Goal: Information Seeking & Learning: Find specific fact

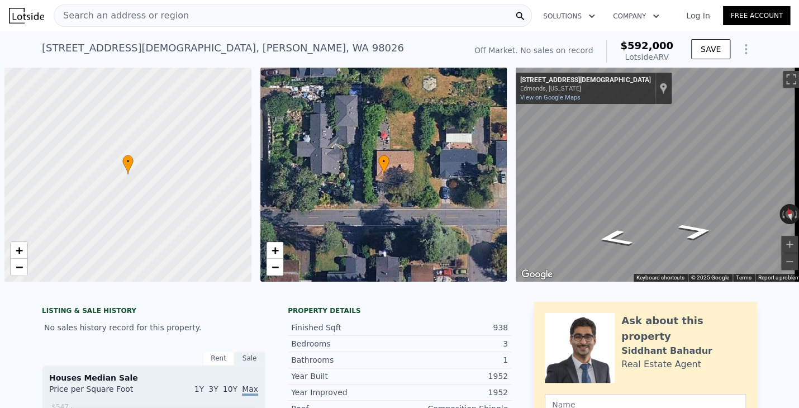
scroll to position [0, 4]
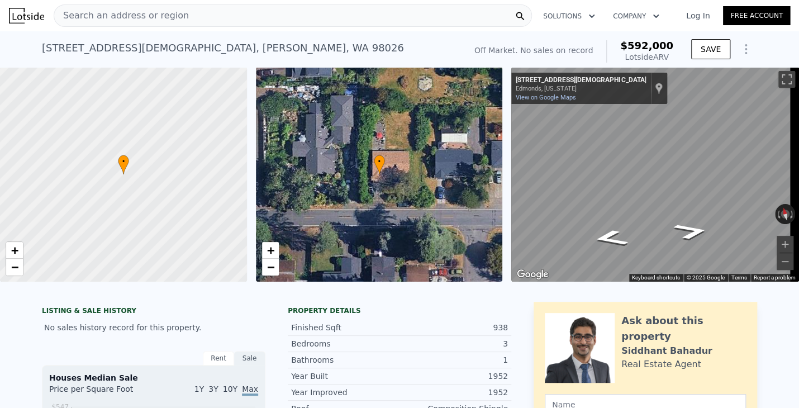
click at [132, 20] on span "Search an address or region" at bounding box center [121, 15] width 135 height 13
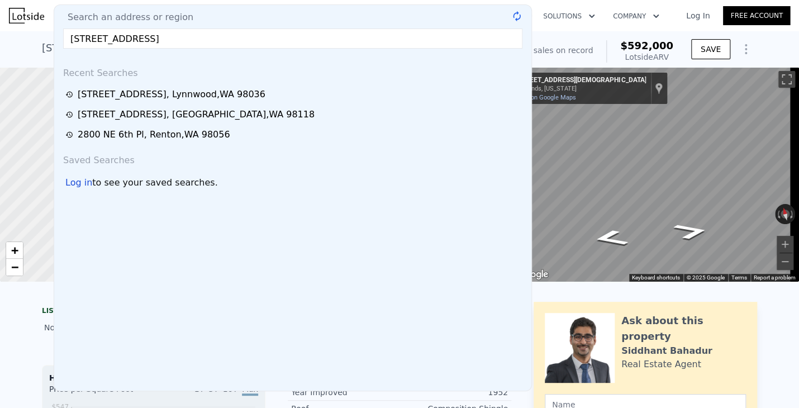
click at [138, 40] on input "[STREET_ADDRESS]" at bounding box center [292, 38] width 459 height 20
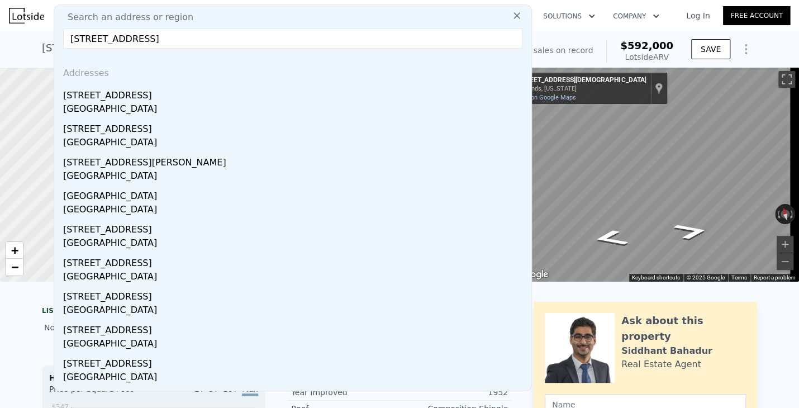
drag, startPoint x: 239, startPoint y: 39, endPoint x: 29, endPoint y: 39, distance: 209.5
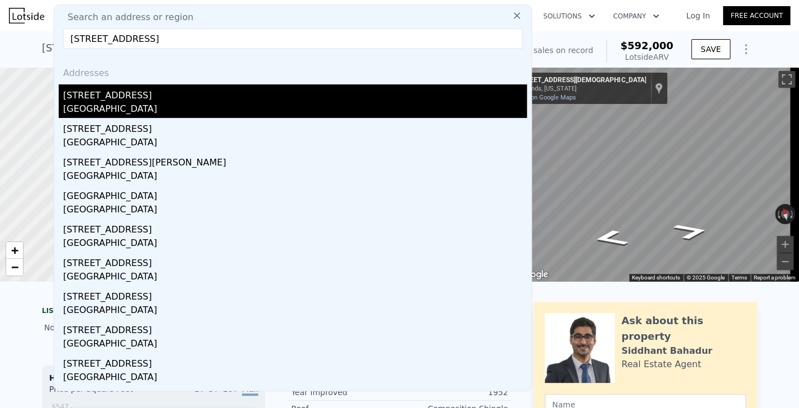
type input "[STREET_ADDRESS]"
click at [75, 107] on div "[GEOGRAPHIC_DATA]" at bounding box center [295, 110] width 464 height 16
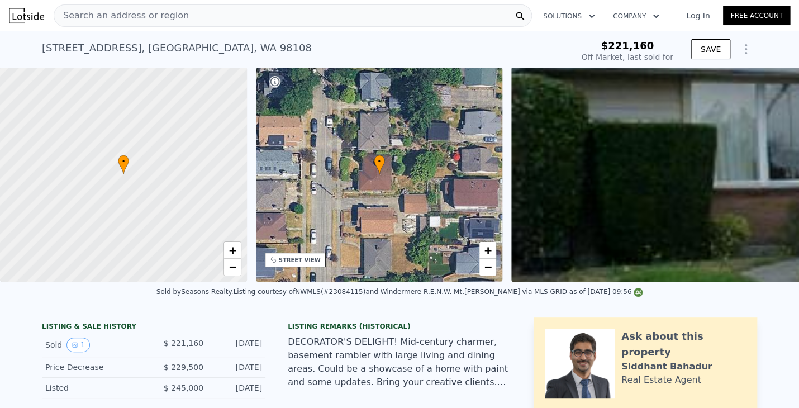
click at [142, 17] on span "Search an address or region" at bounding box center [121, 15] width 135 height 13
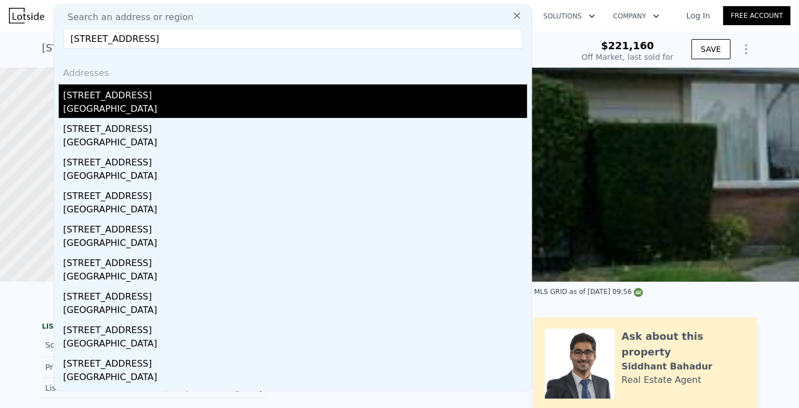
type input "[STREET_ADDRESS]"
click at [92, 98] on div "[STREET_ADDRESS]" at bounding box center [295, 93] width 464 height 18
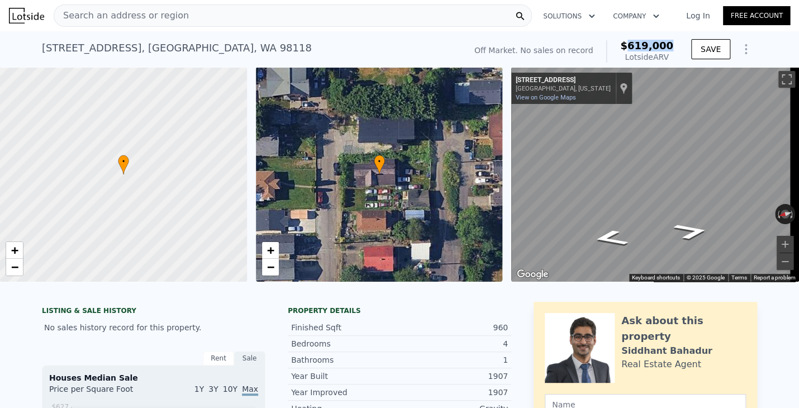
drag, startPoint x: 635, startPoint y: 43, endPoint x: 676, endPoint y: 41, distance: 40.9
click at [676, 41] on div "Off Market. No sales on record $619,000 Lotside ARV" at bounding box center [574, 51] width 208 height 31
copy span "619,000"
click at [128, 16] on span "Search an address or region" at bounding box center [121, 15] width 135 height 13
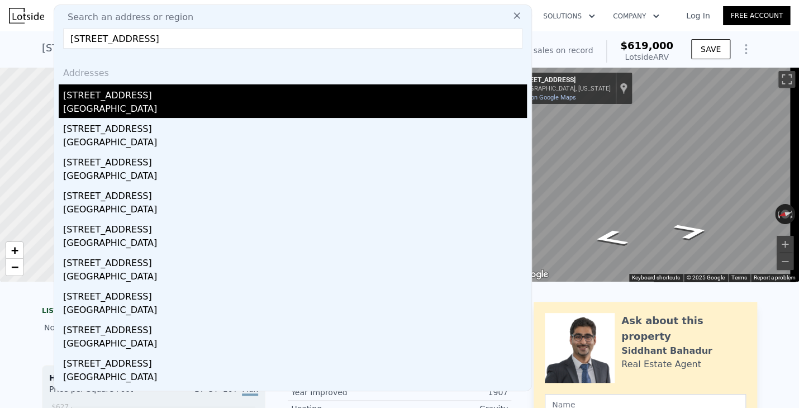
type input "[STREET_ADDRESS]"
click at [89, 97] on div "[STREET_ADDRESS]" at bounding box center [295, 93] width 464 height 18
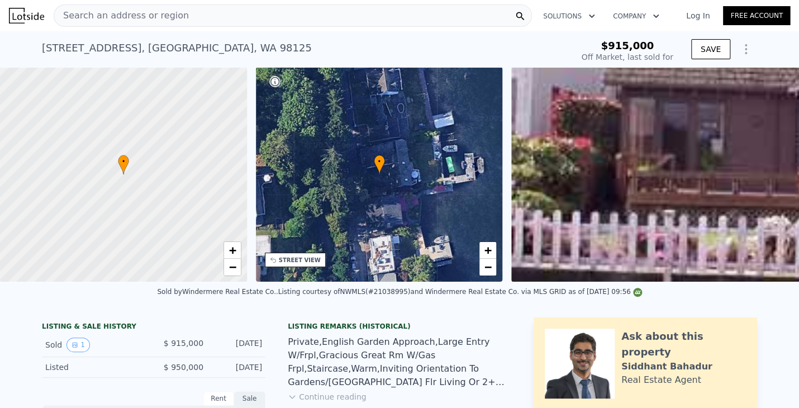
type input "$ 1,593,000"
type input "$ 442,547"
click at [102, 21] on span "Search an address or region" at bounding box center [121, 15] width 135 height 13
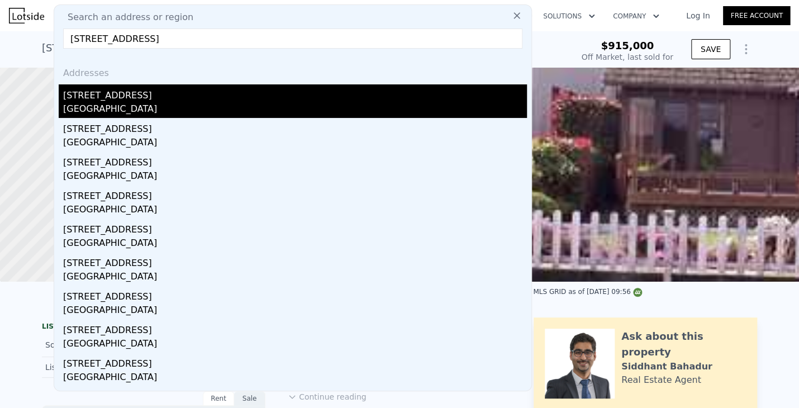
type input "[STREET_ADDRESS]"
click at [93, 102] on div "[GEOGRAPHIC_DATA]" at bounding box center [295, 110] width 464 height 16
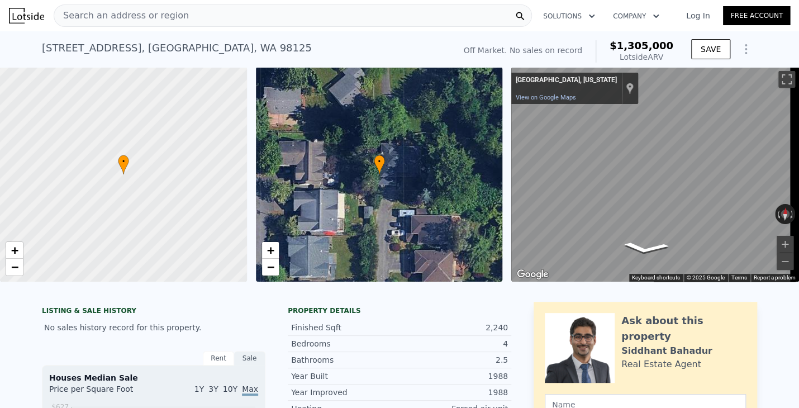
click at [222, 51] on div "[STREET_ADDRESS] No sales on record (~ARV $1.305m )" at bounding box center [246, 51] width 408 height 31
click at [167, 21] on span "Search an address or region" at bounding box center [121, 15] width 135 height 13
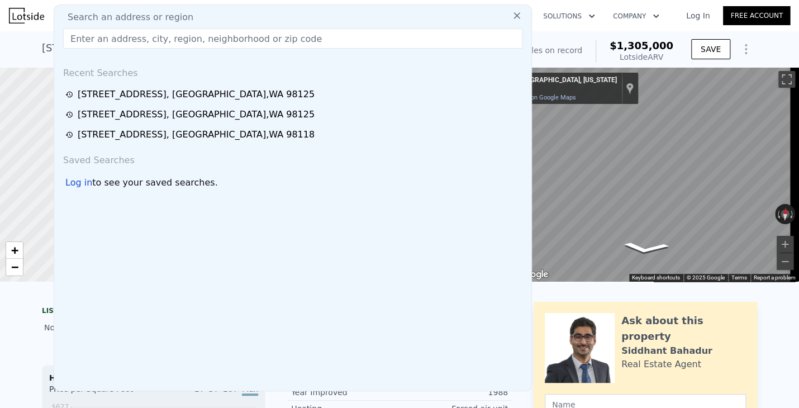
type input "6 lore 3 ipsum 2,728 dolo Sit. amet consect: $3,542/ad Elitseddo eius temp Inci…"
click at [112, 39] on input "text" at bounding box center [292, 38] width 459 height 20
paste input "[STREET_ADDRESS]"
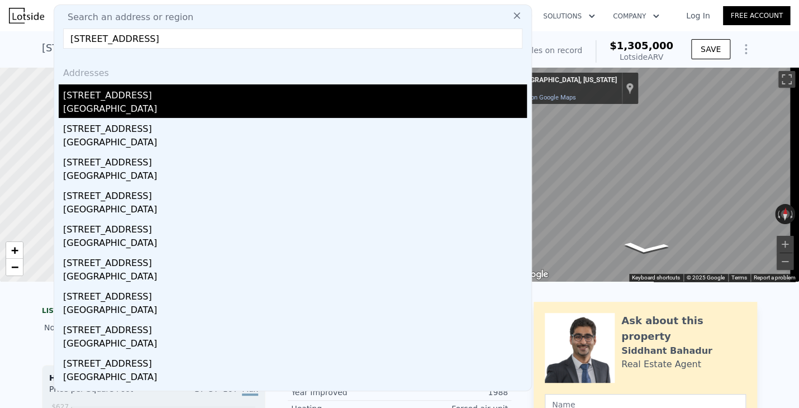
type input "[STREET_ADDRESS]"
click at [87, 96] on div "[STREET_ADDRESS]" at bounding box center [295, 93] width 464 height 18
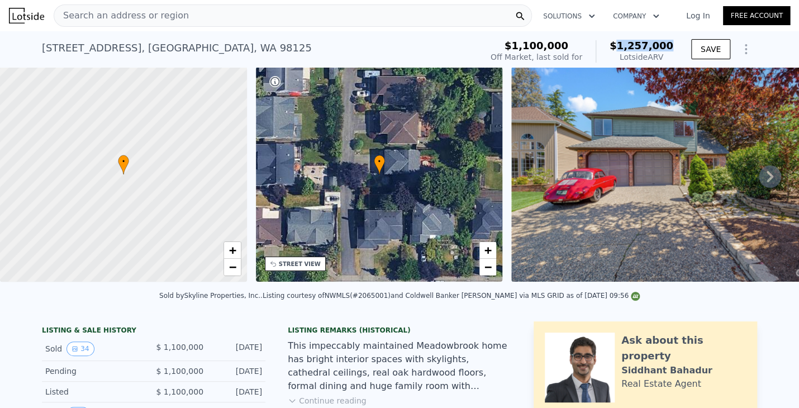
drag, startPoint x: 627, startPoint y: 45, endPoint x: 677, endPoint y: 44, distance: 49.7
click at [677, 44] on div "$1,100,000 Off Market, last sold for $1,257,000 Lotside ARV SAVE" at bounding box center [621, 51] width 271 height 31
copy span "1,257,000"
click at [134, 19] on span "Search an address or region" at bounding box center [121, 15] width 135 height 13
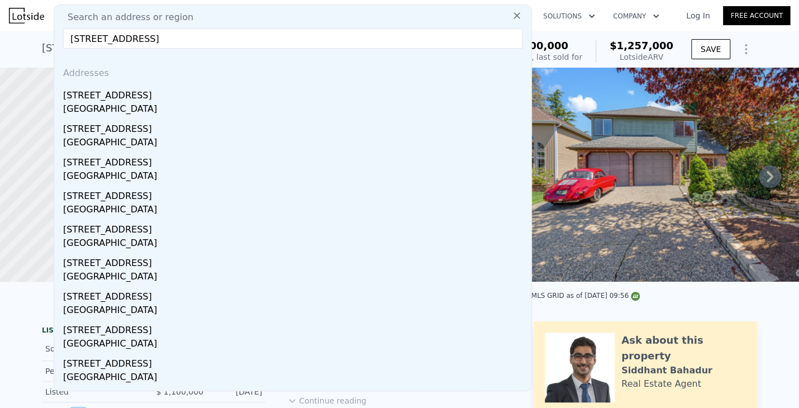
type input "[STREET_ADDRESS]"
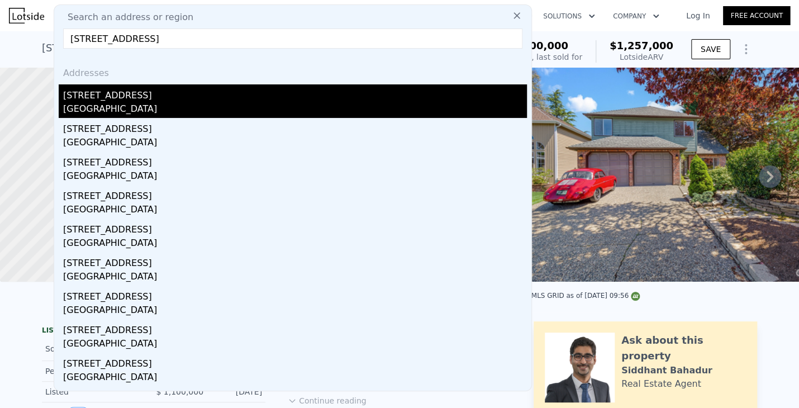
click at [94, 97] on div "[STREET_ADDRESS]" at bounding box center [295, 93] width 464 height 18
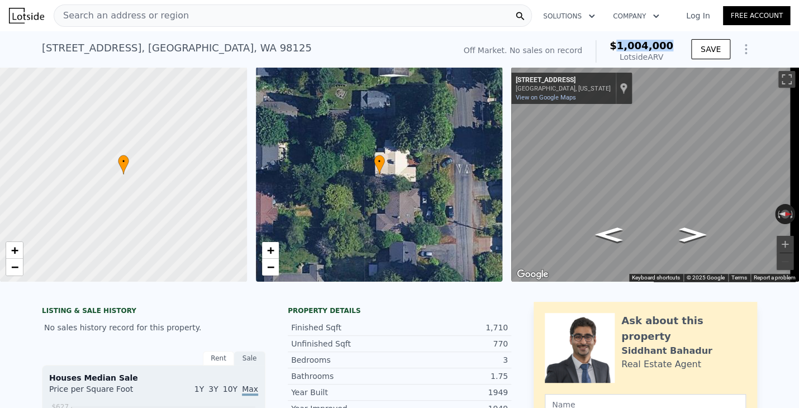
drag, startPoint x: 626, startPoint y: 44, endPoint x: 674, endPoint y: 43, distance: 48.1
click at [674, 43] on div "Off Market. No sales on record $1,004,000 Lotside ARV" at bounding box center [568, 51] width 218 height 31
copy span "1,004,000"
click at [143, 12] on span "Search an address or region" at bounding box center [121, 15] width 135 height 13
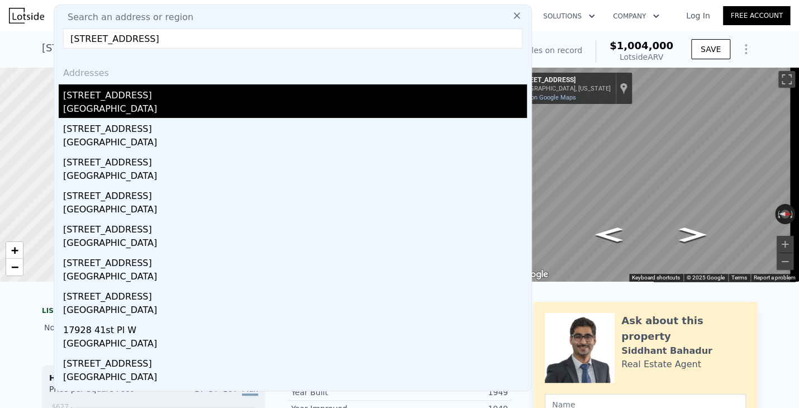
type input "[STREET_ADDRESS]"
click at [86, 102] on div "[GEOGRAPHIC_DATA]" at bounding box center [295, 110] width 464 height 16
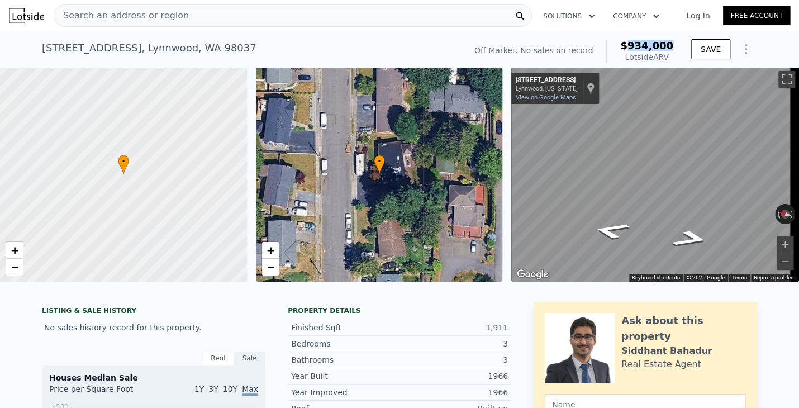
drag, startPoint x: 635, startPoint y: 45, endPoint x: 673, endPoint y: 45, distance: 38.0
click at [673, 45] on div "Off Market. No sales on record $934,000 Lotside ARV" at bounding box center [574, 51] width 208 height 31
copy span "934,000"
click at [92, 14] on span "Search an address or region" at bounding box center [121, 15] width 135 height 13
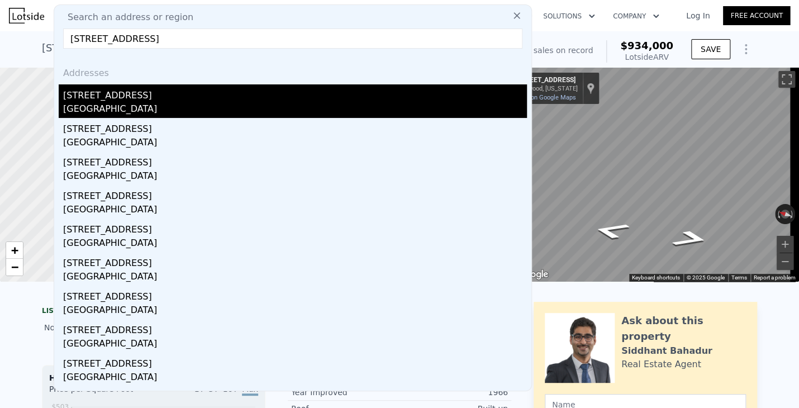
type input "[STREET_ADDRESS]"
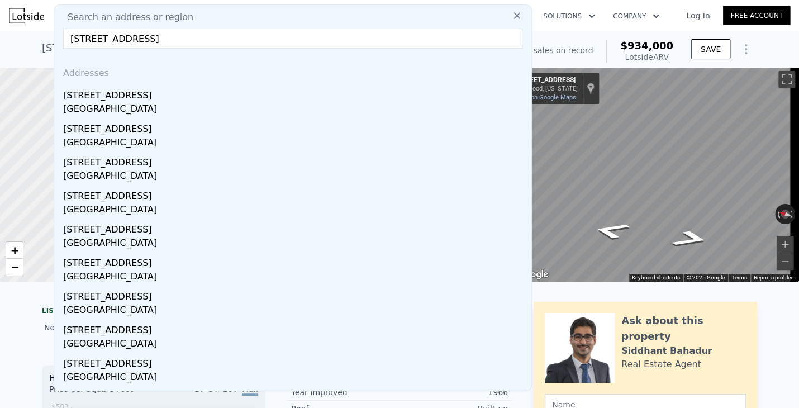
drag, startPoint x: 92, startPoint y: 101, endPoint x: 332, endPoint y: 1, distance: 260.8
click at [93, 100] on div "[STREET_ADDRESS]" at bounding box center [295, 93] width 464 height 18
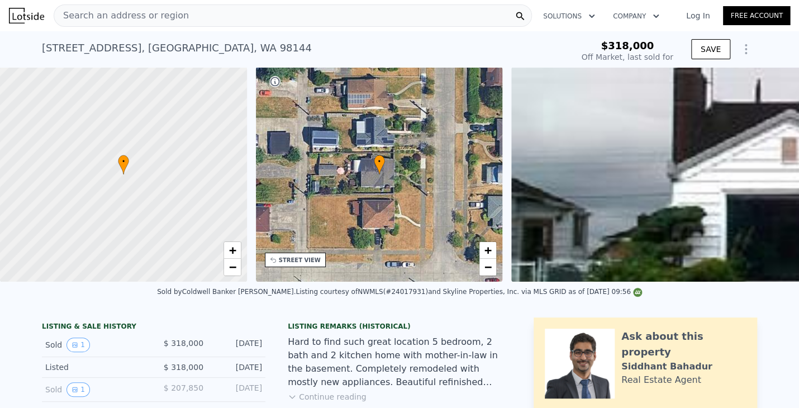
click at [156, 4] on div "Search an address or region" at bounding box center [293, 15] width 478 height 22
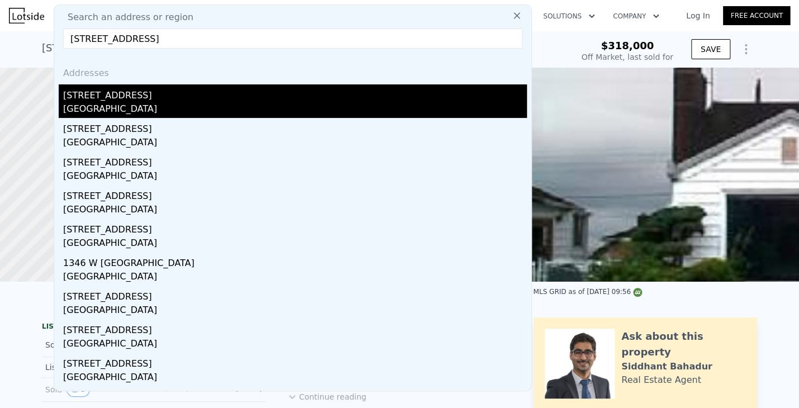
type input "[STREET_ADDRESS]"
click at [115, 92] on div "[STREET_ADDRESS]" at bounding box center [295, 93] width 464 height 18
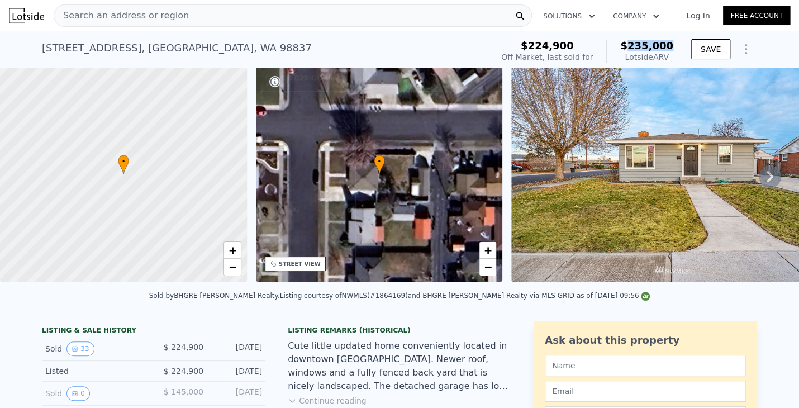
drag, startPoint x: 634, startPoint y: 45, endPoint x: 679, endPoint y: 47, distance: 45.3
click at [679, 47] on div "$224,900 Off Market, last sold for $235,000 Lotside ARV SAVE" at bounding box center [627, 51] width 260 height 31
copy span "235,000"
click at [152, 18] on span "Search an address or region" at bounding box center [121, 15] width 135 height 13
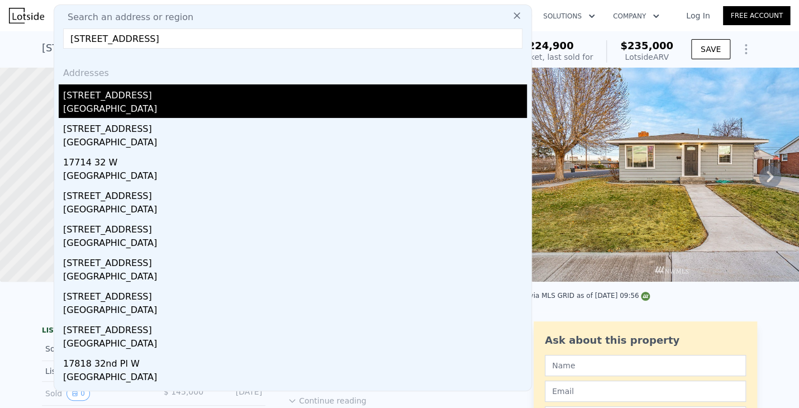
type input "[STREET_ADDRESS]"
click at [86, 97] on div "[STREET_ADDRESS]" at bounding box center [295, 93] width 464 height 18
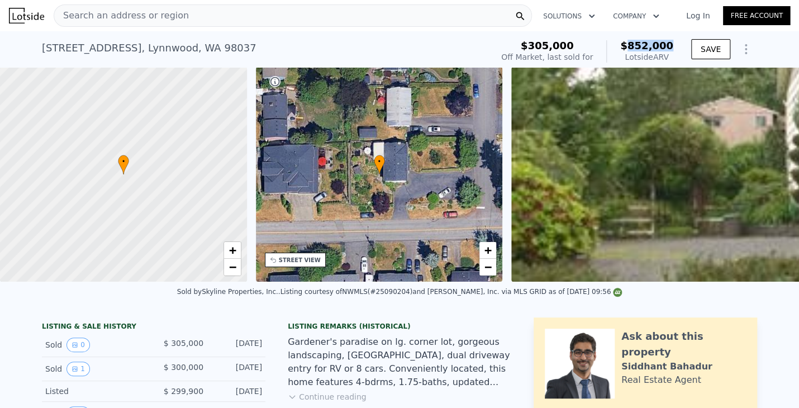
click at [671, 45] on span "$852,000" at bounding box center [646, 46] width 53 height 12
copy span "852,000"
click at [148, 15] on span "Search an address or region" at bounding box center [121, 15] width 135 height 13
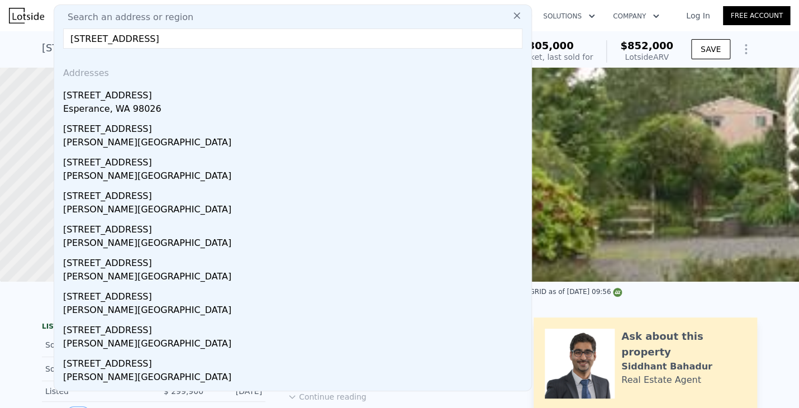
type input "[STREET_ADDRESS]"
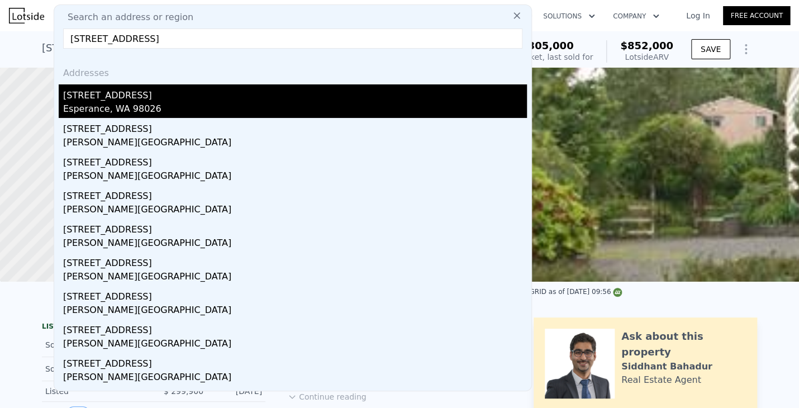
click at [88, 99] on div "[STREET_ADDRESS]" at bounding box center [295, 93] width 464 height 18
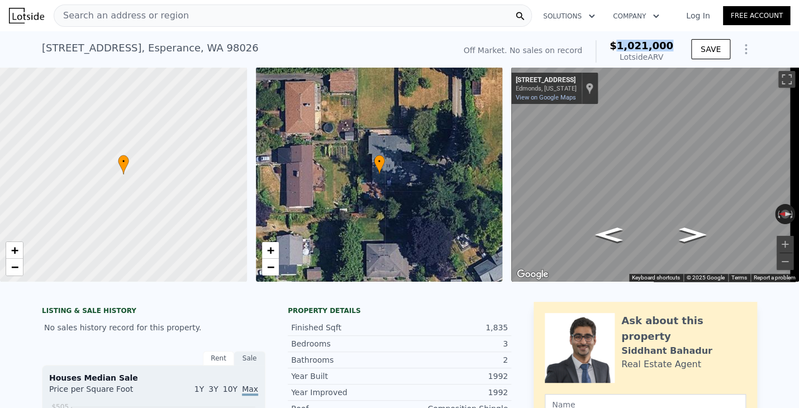
drag, startPoint x: 630, startPoint y: 43, endPoint x: 675, endPoint y: 46, distance: 45.3
click at [675, 46] on div "Off Market. No sales on record $1,021,000 Lotside ARV" at bounding box center [568, 51] width 218 height 31
copy span "1,021,000"
click at [139, 18] on span "Search an address or region" at bounding box center [121, 15] width 135 height 13
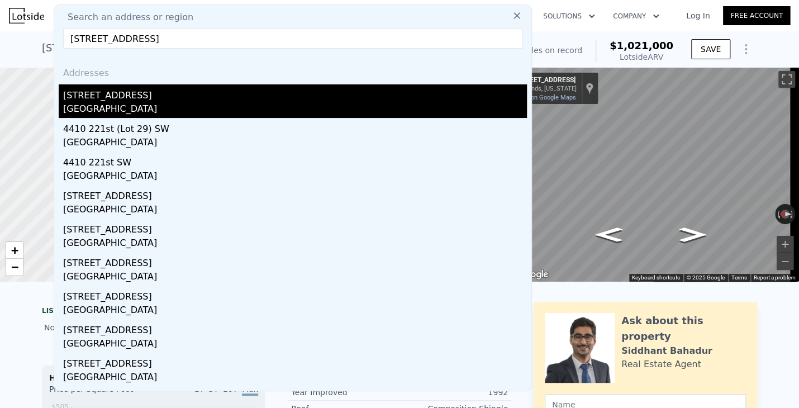
type input "[STREET_ADDRESS]"
click at [107, 108] on div "[GEOGRAPHIC_DATA]" at bounding box center [295, 110] width 464 height 16
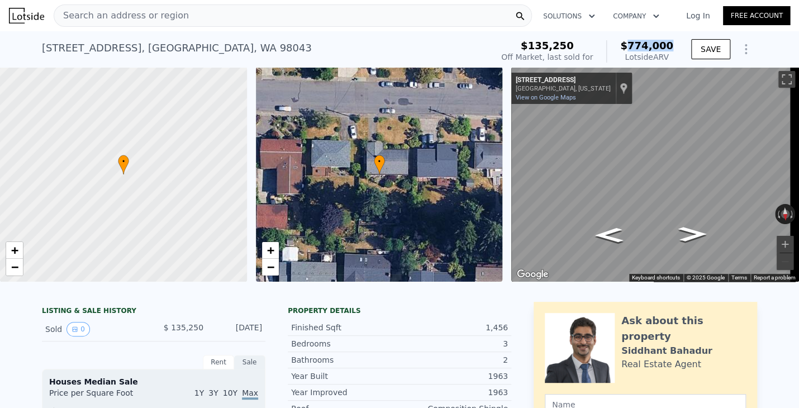
drag, startPoint x: 664, startPoint y: 46, endPoint x: 672, endPoint y: 46, distance: 7.3
click at [672, 46] on div "$135,250 Off Market, last sold for $774,000 Lotside ARV" at bounding box center [587, 51] width 181 height 31
click at [182, 17] on div "Search an address or region" at bounding box center [293, 15] width 478 height 22
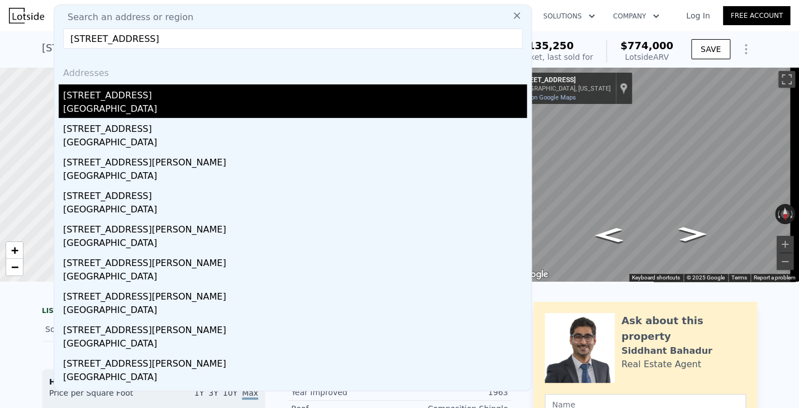
type input "[STREET_ADDRESS]"
click at [78, 101] on div "[STREET_ADDRESS]" at bounding box center [295, 93] width 464 height 18
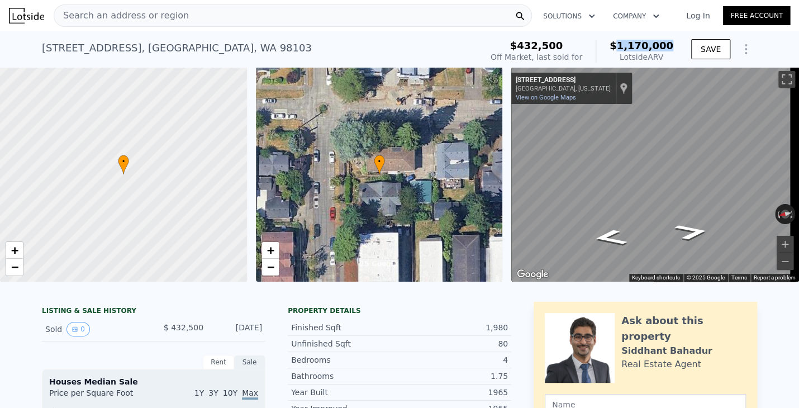
drag, startPoint x: 626, startPoint y: 44, endPoint x: 673, endPoint y: 49, distance: 46.6
click at [673, 49] on div "$432,500 Off Market, last sold for $1,170,000 Lotside ARV" at bounding box center [582, 51] width 192 height 31
copy span "1,170,000"
click at [175, 17] on div "Search an address or region" at bounding box center [293, 15] width 478 height 22
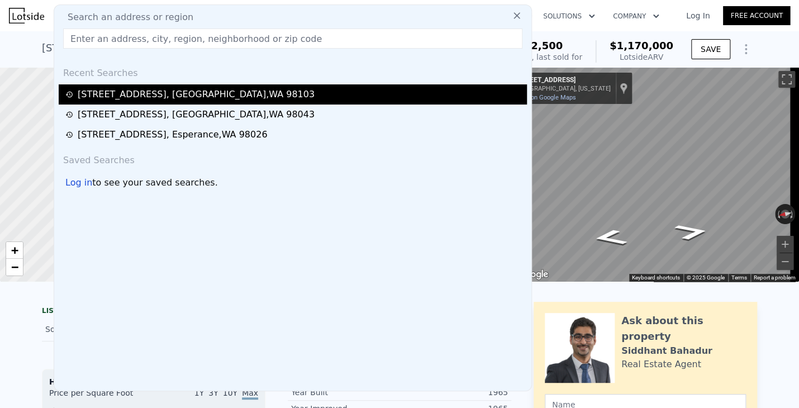
type input "[STREET_ADDRESS]"
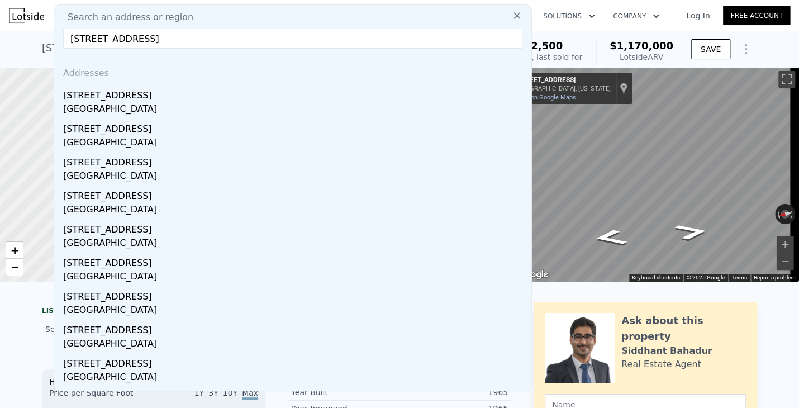
click at [94, 100] on div "[STREET_ADDRESS]" at bounding box center [295, 93] width 464 height 18
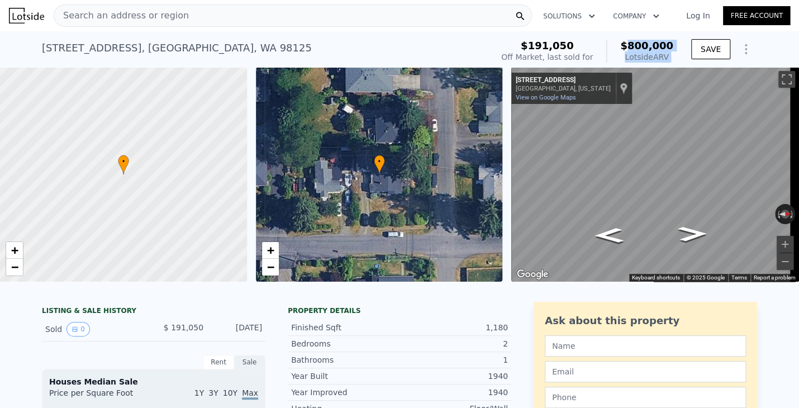
drag, startPoint x: 635, startPoint y: 42, endPoint x: 677, endPoint y: 41, distance: 41.4
click at [686, 47] on div "$191,050 Off Market, last sold for $800,000 Lotside ARV SAVE" at bounding box center [627, 51] width 260 height 31
click at [677, 41] on div "$191,050 Off Market, last sold for $800,000 Lotside ARV SAVE" at bounding box center [627, 51] width 260 height 31
drag, startPoint x: 635, startPoint y: 44, endPoint x: 683, endPoint y: 40, distance: 48.2
click at [683, 40] on div "$191,050 Off Market, last sold for $800,000 Lotside ARV SAVE" at bounding box center [627, 51] width 260 height 31
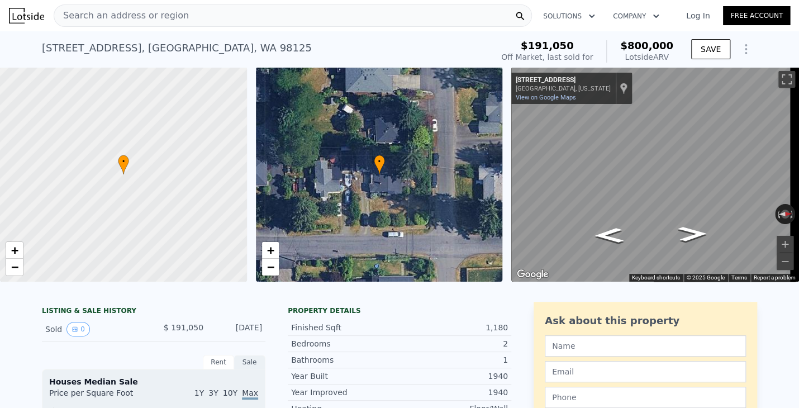
click at [673, 21] on div "Search an address or region Solutions Company Open main menu Log In Free Account" at bounding box center [399, 15] width 781 height 27
drag, startPoint x: 634, startPoint y: 39, endPoint x: 671, endPoint y: 36, distance: 36.9
click at [671, 36] on div "$191,050 Off Market, last sold for $800,000 Lotside ARV" at bounding box center [587, 51] width 181 height 31
copy span "800,000"
click at [179, 16] on div "Search an address or region" at bounding box center [293, 15] width 478 height 22
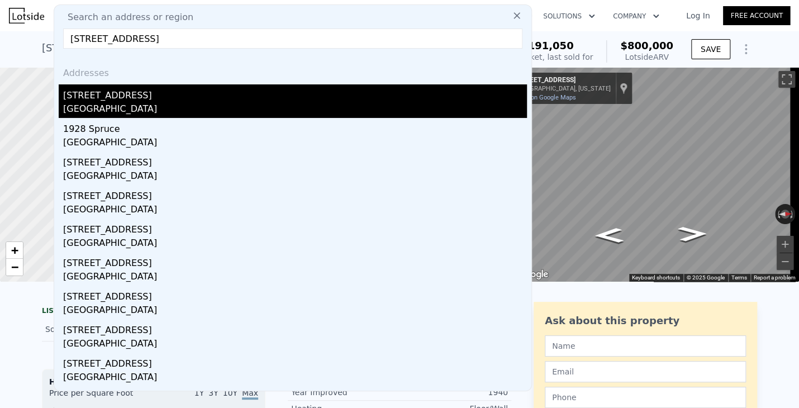
type input "[STREET_ADDRESS]"
click at [65, 103] on div "[GEOGRAPHIC_DATA]" at bounding box center [295, 110] width 464 height 16
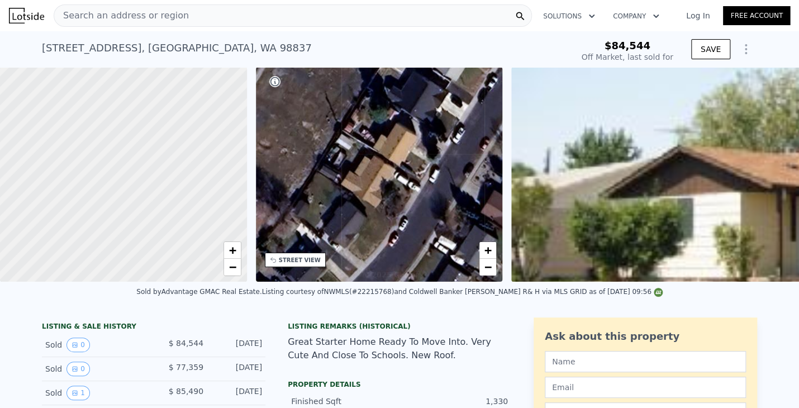
click at [180, 14] on div "Search an address or region" at bounding box center [293, 15] width 478 height 22
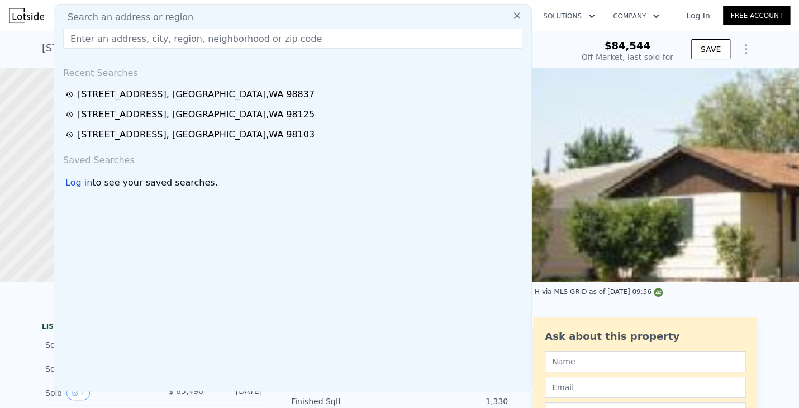
click at [130, 34] on input "text" at bounding box center [292, 38] width 459 height 20
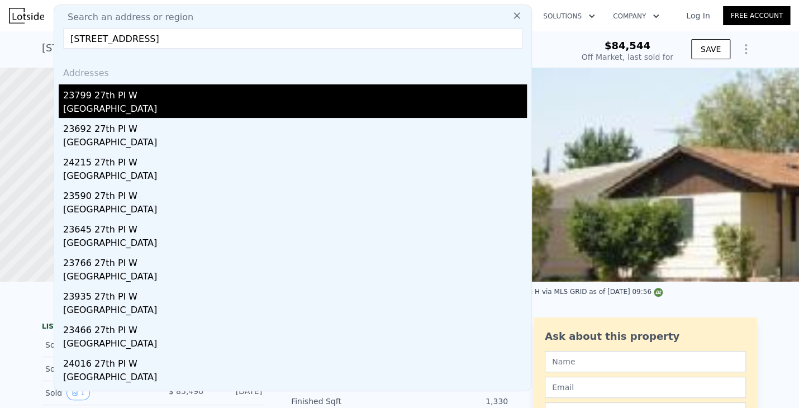
type input "[STREET_ADDRESS]"
click at [75, 108] on div "[GEOGRAPHIC_DATA]" at bounding box center [295, 110] width 464 height 16
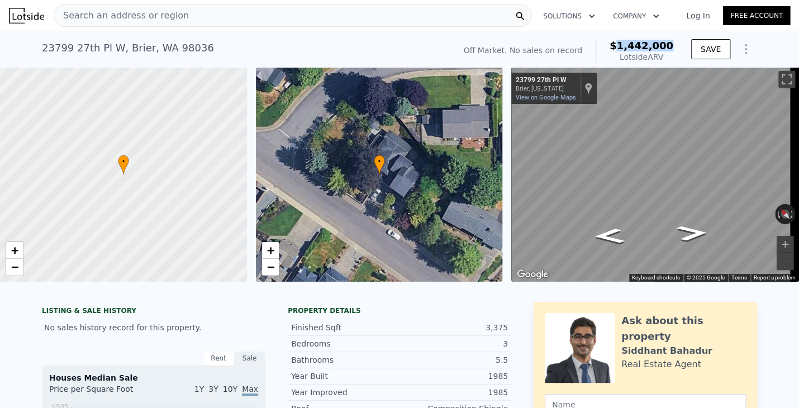
drag, startPoint x: 626, startPoint y: 43, endPoint x: 673, endPoint y: 41, distance: 47.5
click at [673, 41] on div "Off Market. No sales on record $1,442,000 Lotside ARV" at bounding box center [568, 51] width 218 height 31
copy span "1,442,000"
click at [156, 18] on span "Search an address or region" at bounding box center [121, 15] width 135 height 13
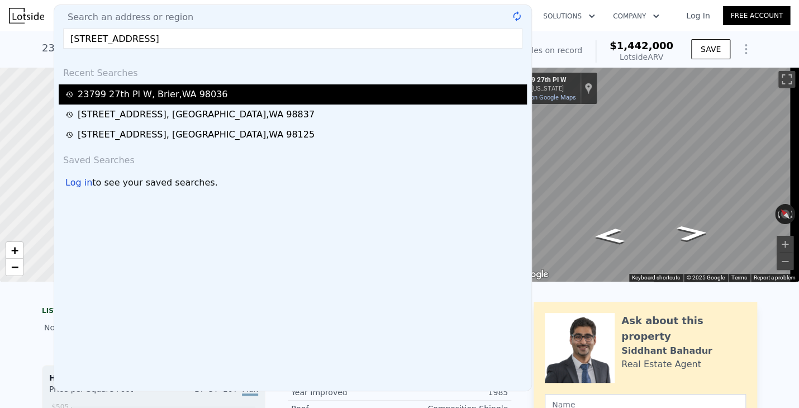
type input "[STREET_ADDRESS]"
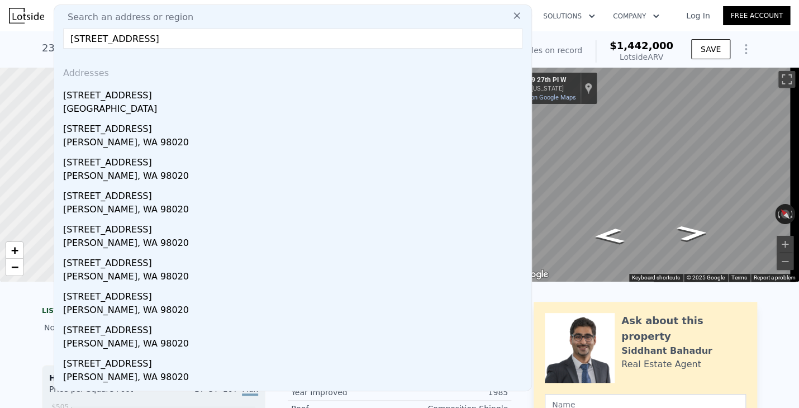
click at [108, 100] on div "[STREET_ADDRESS]" at bounding box center [295, 93] width 464 height 18
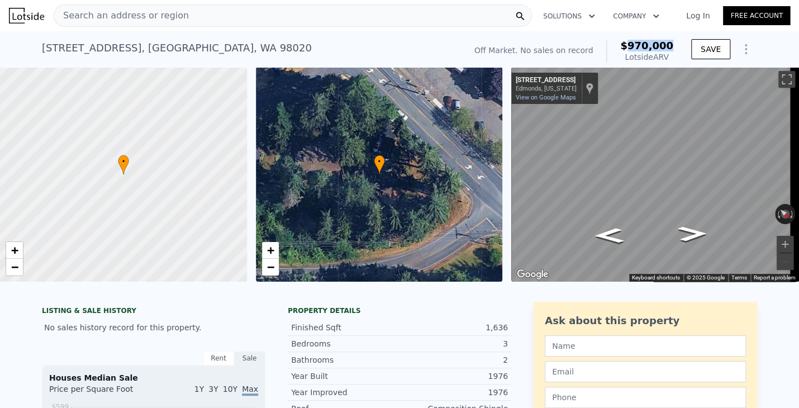
drag, startPoint x: 633, startPoint y: 41, endPoint x: 677, endPoint y: 43, distance: 43.6
click at [677, 43] on div "Off Market. No sales on record $970,000 Lotside ARV SAVE" at bounding box center [613, 51] width 287 height 31
click at [122, 18] on span "Search an address or region" at bounding box center [121, 15] width 135 height 13
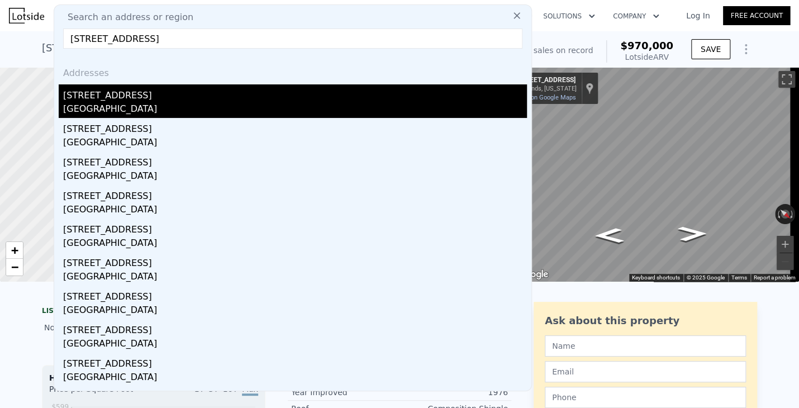
type input "[STREET_ADDRESS]"
click at [86, 103] on div "[GEOGRAPHIC_DATA]" at bounding box center [295, 110] width 464 height 16
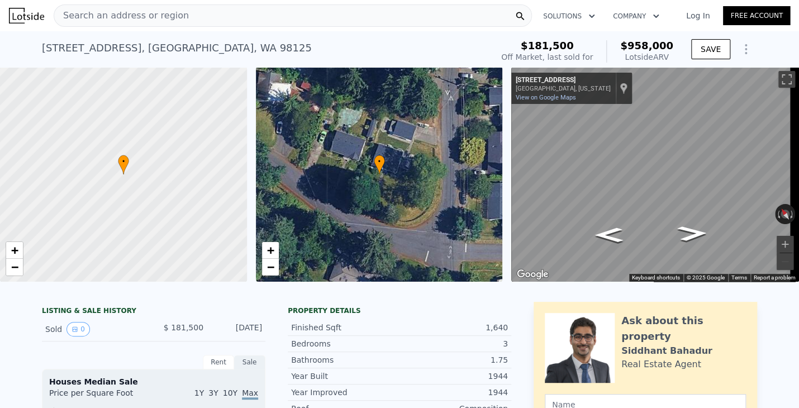
click at [673, 45] on div "$181,500 Off Market, last sold for $958,000 Lotside ARV" at bounding box center [587, 51] width 181 height 31
click at [147, 11] on span "Search an address or region" at bounding box center [121, 15] width 135 height 13
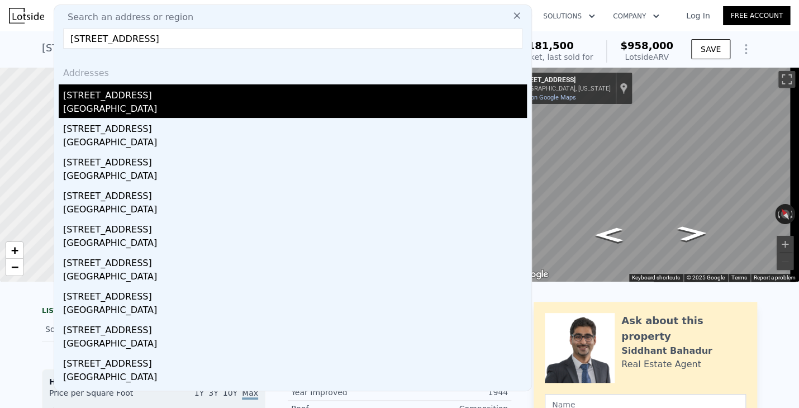
type input "[STREET_ADDRESS]"
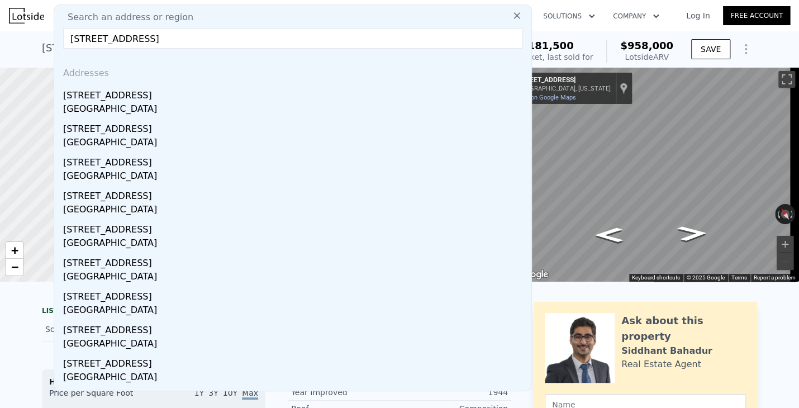
drag, startPoint x: 94, startPoint y: 101, endPoint x: 95, endPoint y: 96, distance: 5.7
click at [94, 101] on div "[STREET_ADDRESS]" at bounding box center [295, 93] width 464 height 18
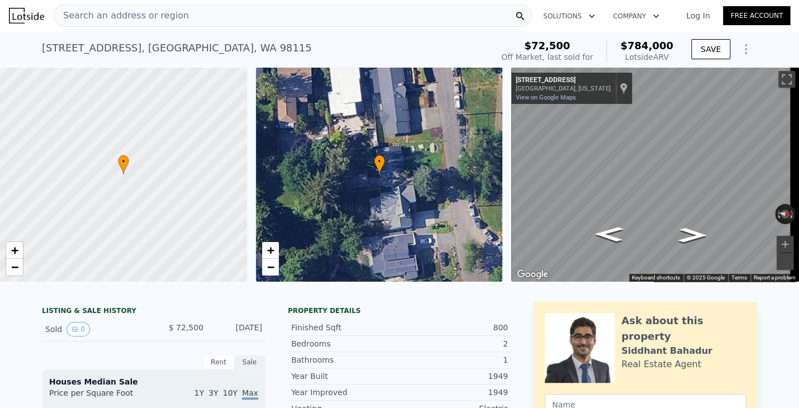
click at [634, 45] on span "$784,000" at bounding box center [646, 46] width 53 height 12
drag, startPoint x: 633, startPoint y: 45, endPoint x: 677, endPoint y: 44, distance: 43.6
click at [677, 44] on div "$72,500 Off Market, last sold for $784,000 Lotside ARV SAVE" at bounding box center [627, 51] width 260 height 31
click at [140, 15] on span "Search an address or region" at bounding box center [121, 15] width 135 height 13
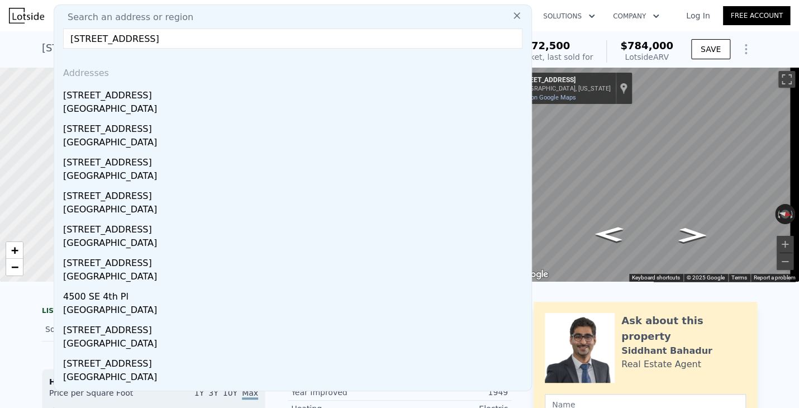
type input "[STREET_ADDRESS]"
click at [92, 99] on div "[STREET_ADDRESS]" at bounding box center [295, 93] width 464 height 18
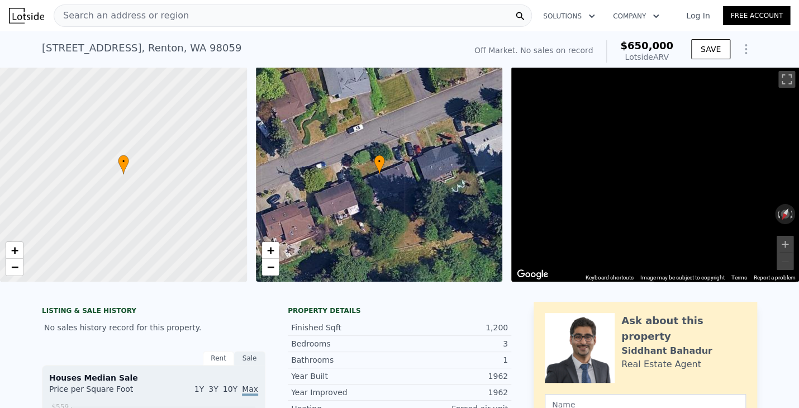
click at [673, 41] on div "Off Market. No sales on record $650,000 Lotside ARV" at bounding box center [574, 51] width 208 height 31
